Goal: Communication & Community: Answer question/provide support

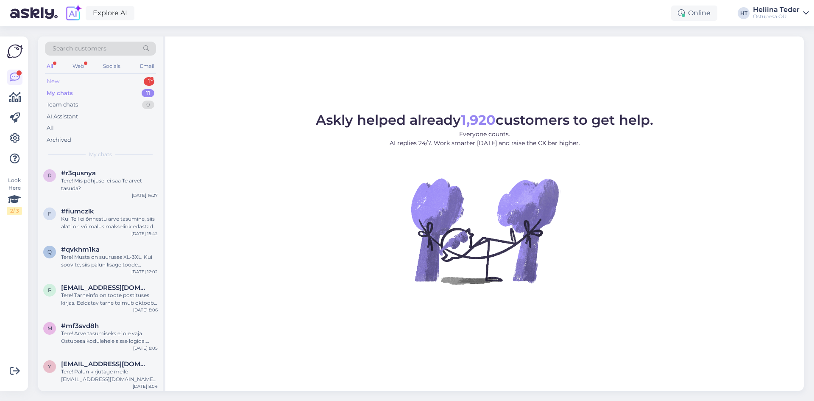
click at [63, 83] on div "New 1" at bounding box center [100, 81] width 111 height 12
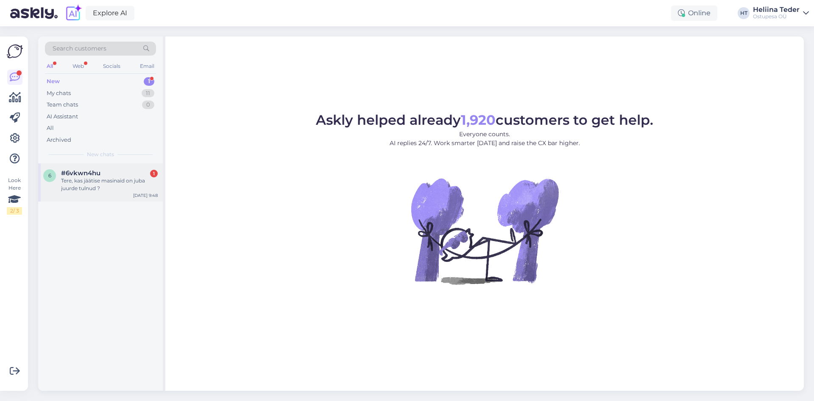
click at [91, 178] on div "Tere, kas jäätise masinaid on juba juurde tulnud ?" at bounding box center [109, 184] width 97 height 15
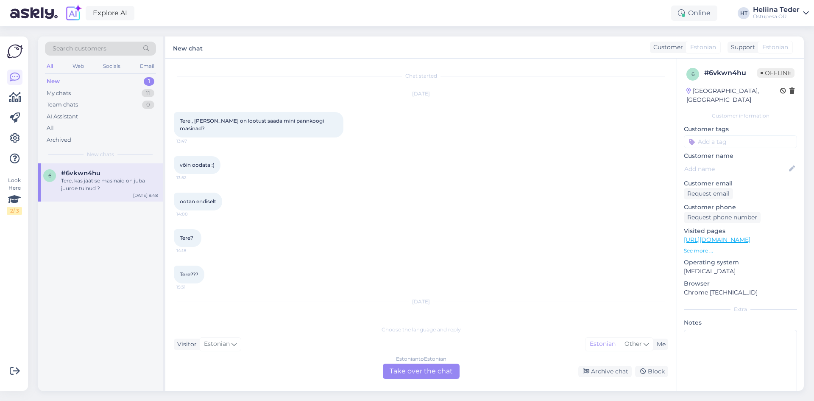
scroll to position [272, 0]
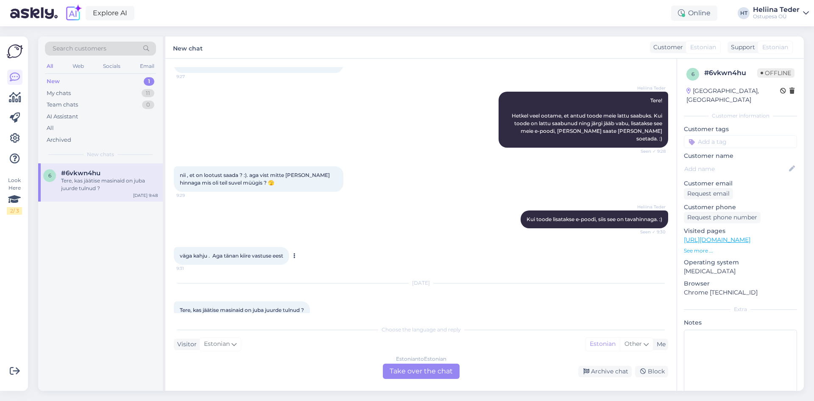
click at [240, 247] on div "väga kahju . Aga tänan kiire vastuse eest 9:31" at bounding box center [231, 256] width 115 height 18
click at [394, 370] on div "Estonian to Estonian Take over the chat" at bounding box center [421, 370] width 77 height 15
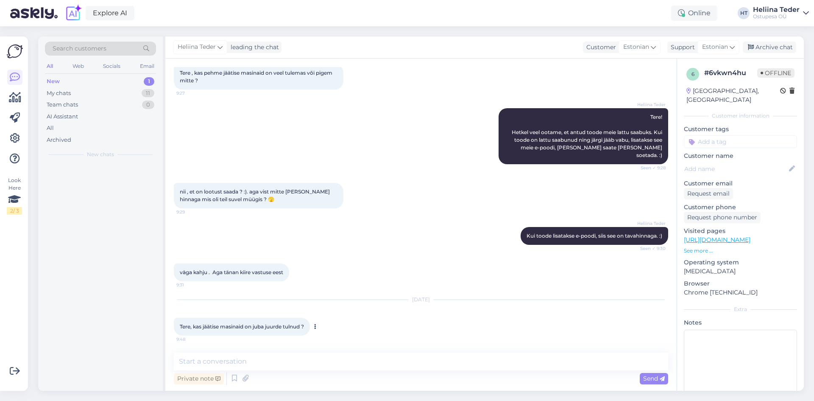
scroll to position [240, 0]
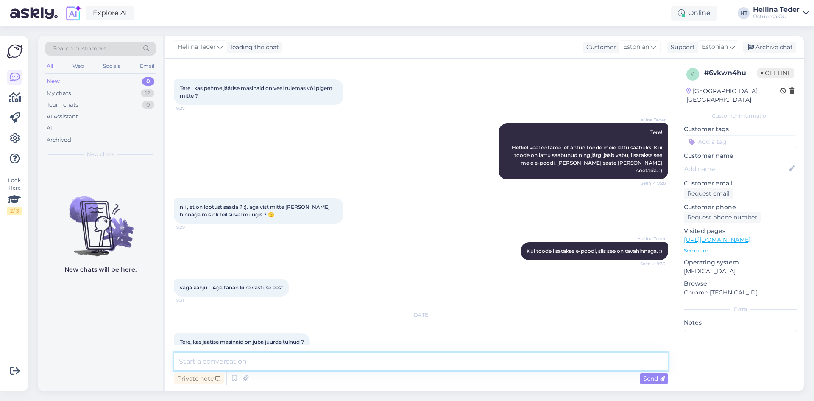
click at [256, 365] on textarea at bounding box center [421, 361] width 495 height 18
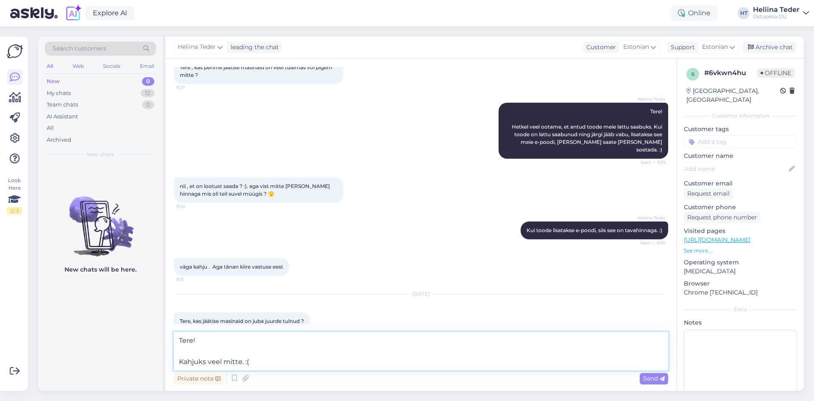
type textarea "Tere! Kahjuks veel mitte. :("
